Goal: Navigation & Orientation: Find specific page/section

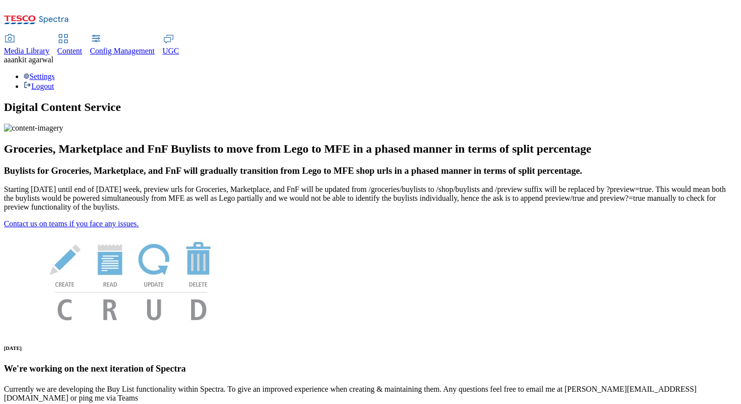
click at [179, 47] on div "UGC" at bounding box center [171, 51] width 17 height 9
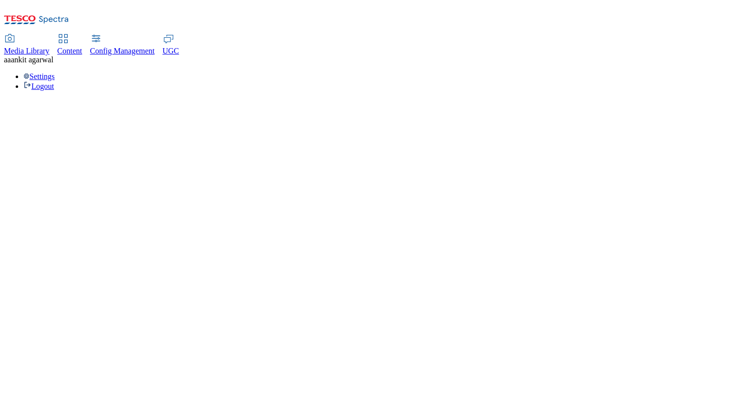
select select "All"
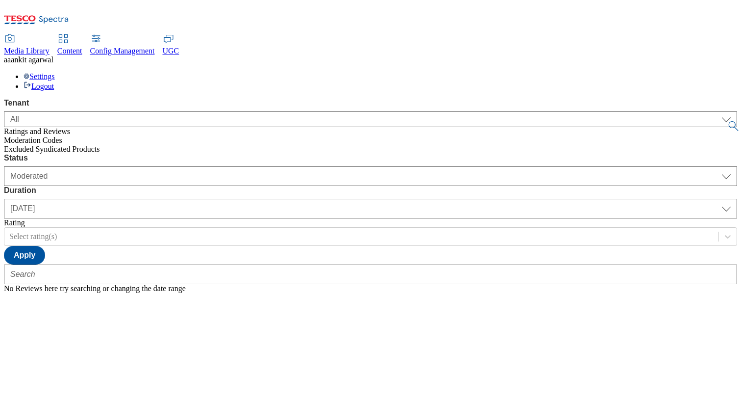
click at [155, 47] on span "Config Management" at bounding box center [122, 51] width 65 height 8
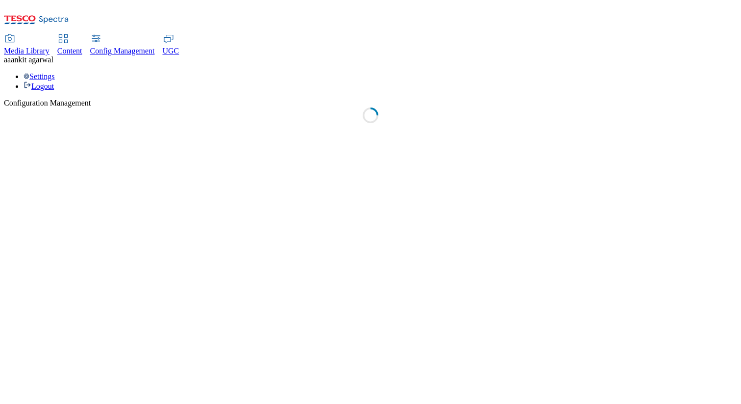
select select "uk"
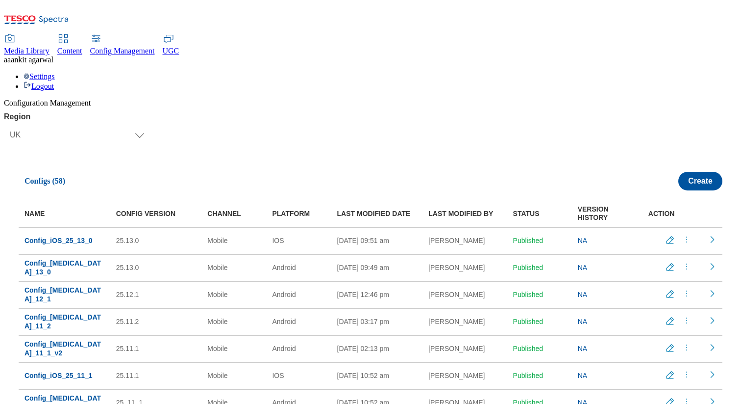
click at [82, 47] on span "Content" at bounding box center [69, 51] width 25 height 8
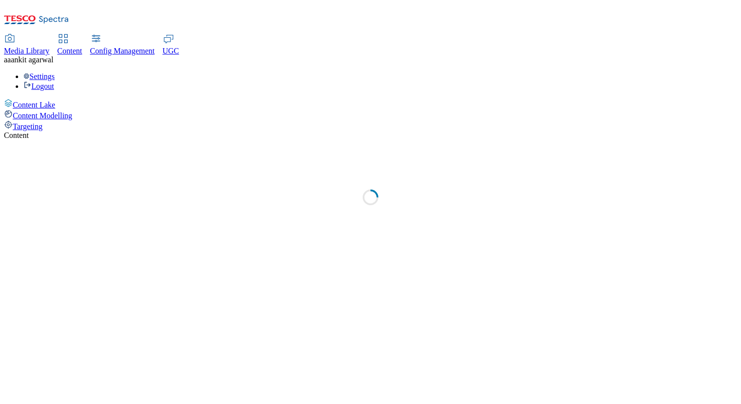
click at [50, 47] on span "Media Library" at bounding box center [27, 51] width 46 height 8
select select "group-comms"
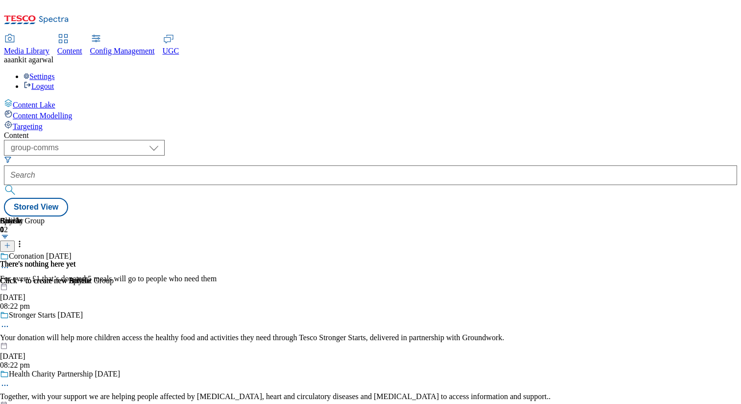
click at [50, 35] on link "Media Library" at bounding box center [27, 45] width 46 height 21
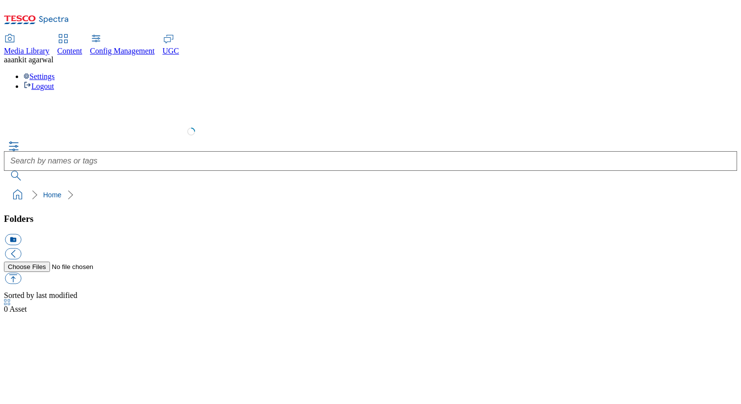
select select "flare-test"
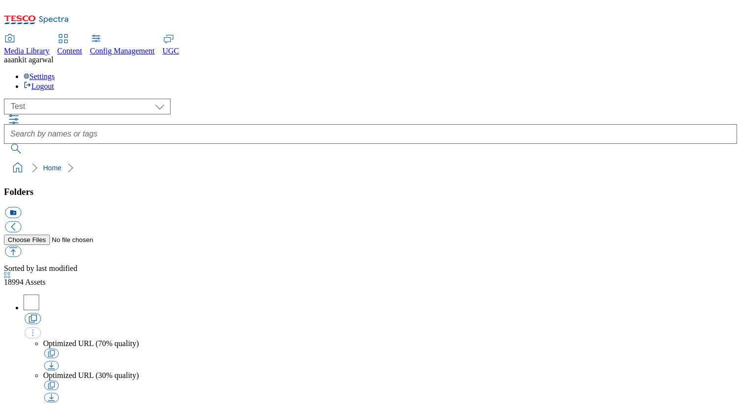
scroll to position [0, 0]
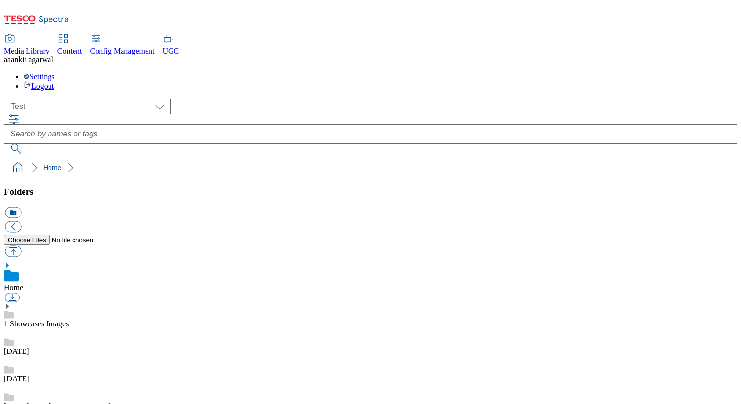
click at [69, 12] on icon at bounding box center [36, 22] width 65 height 21
